Goal: Information Seeking & Learning: Learn about a topic

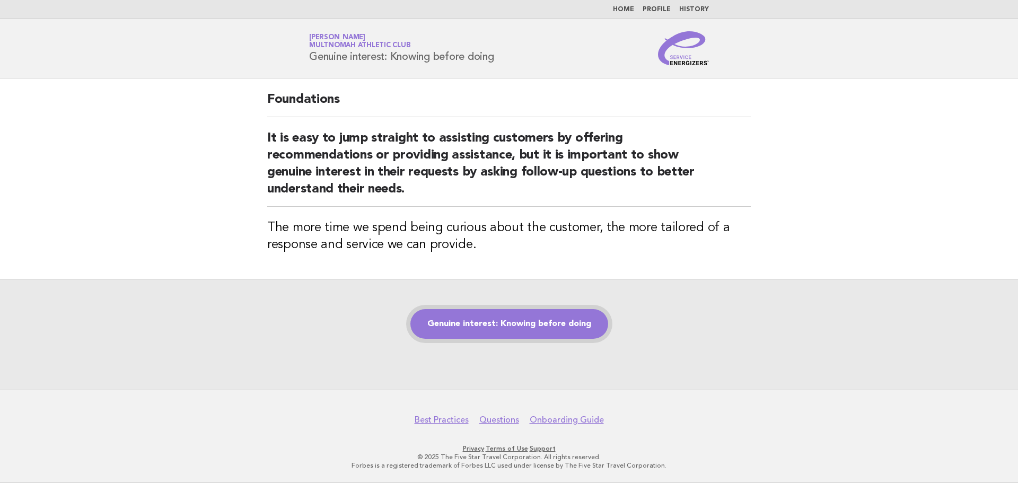
click at [528, 311] on link "Genuine interest: Knowing before doing" at bounding box center [510, 324] width 198 height 30
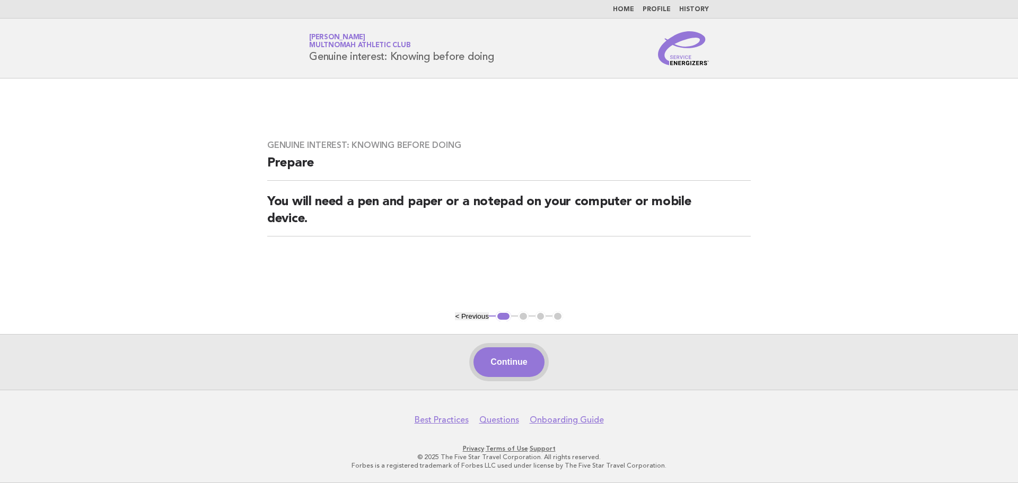
click at [520, 352] on button "Continue" at bounding box center [509, 362] width 71 height 30
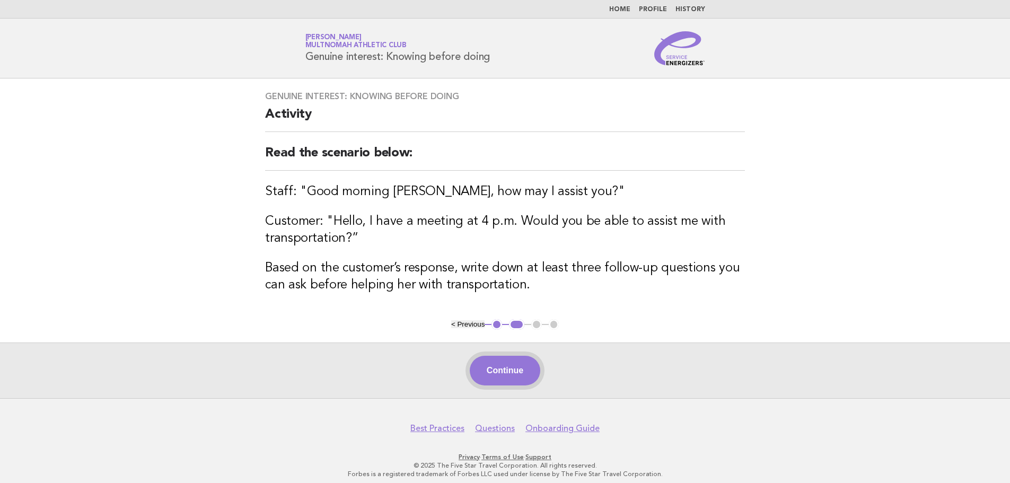
click at [525, 364] on button "Continue" at bounding box center [505, 371] width 71 height 30
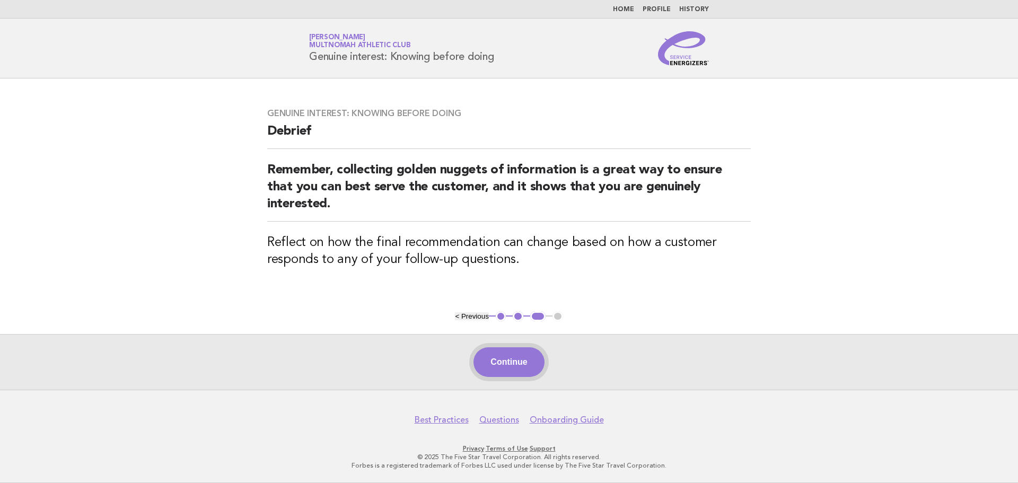
click at [520, 374] on button "Continue" at bounding box center [509, 362] width 71 height 30
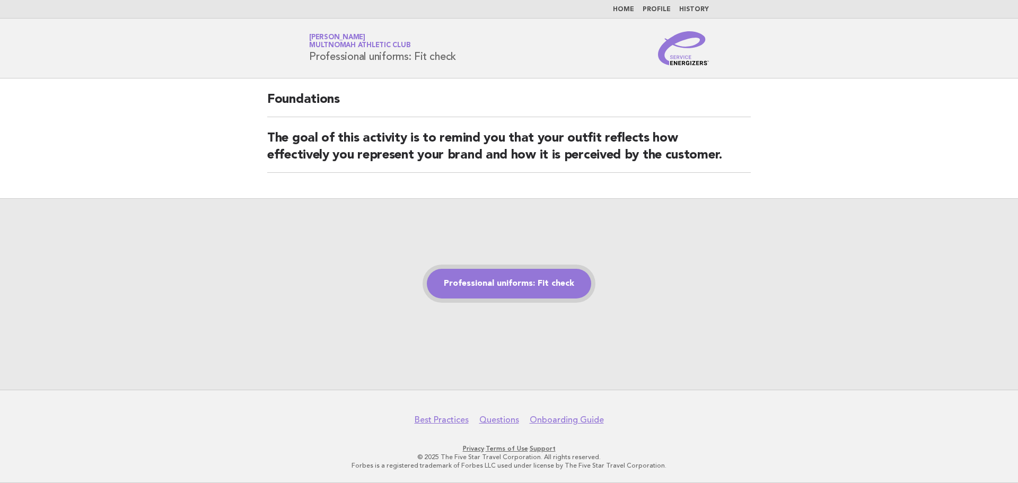
click at [474, 279] on link "Professional uniforms: Fit check" at bounding box center [509, 284] width 164 height 30
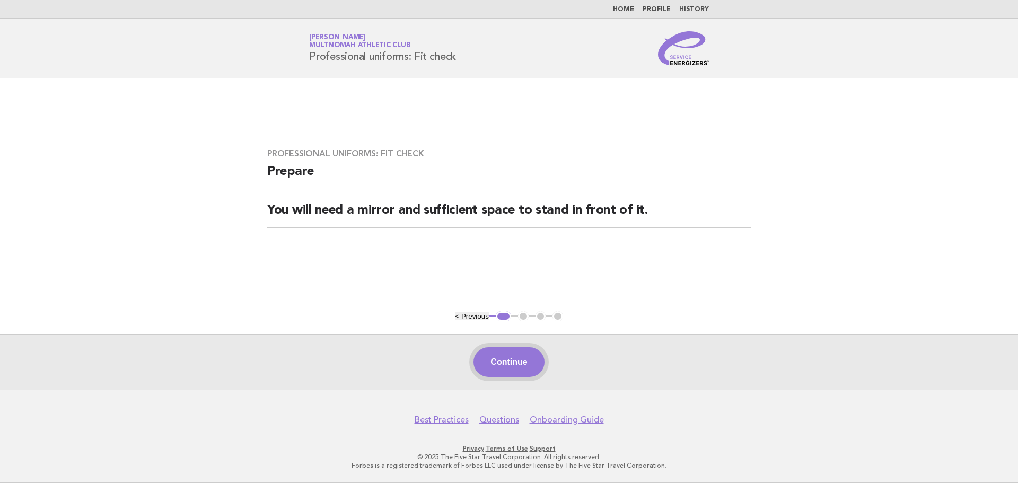
click at [510, 358] on button "Continue" at bounding box center [509, 362] width 71 height 30
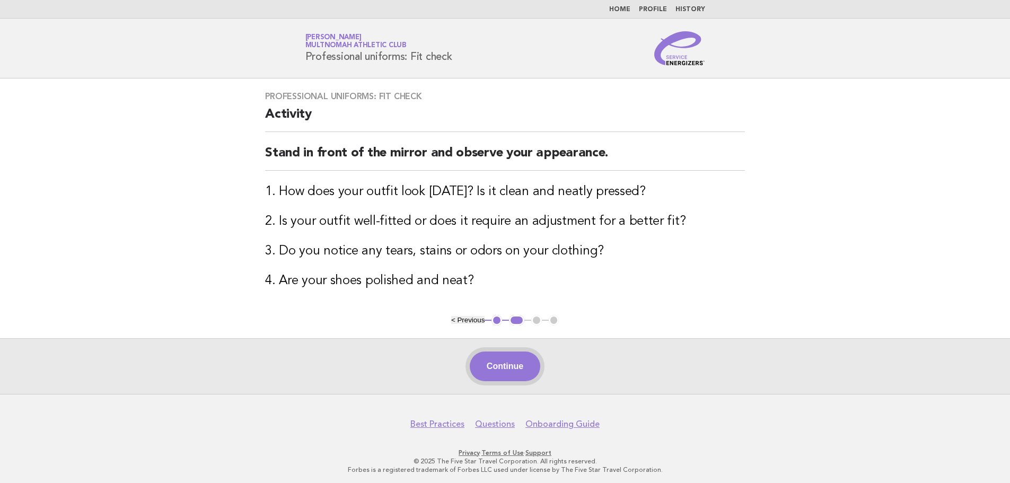
click at [518, 356] on button "Continue" at bounding box center [505, 367] width 71 height 30
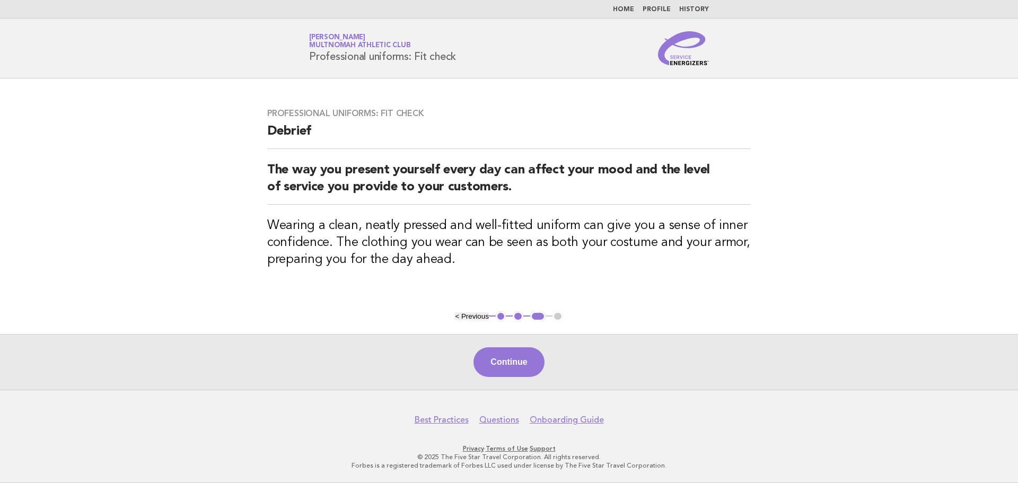
click at [518, 356] on button "Continue" at bounding box center [509, 362] width 71 height 30
